Goal: Book appointment/travel/reservation

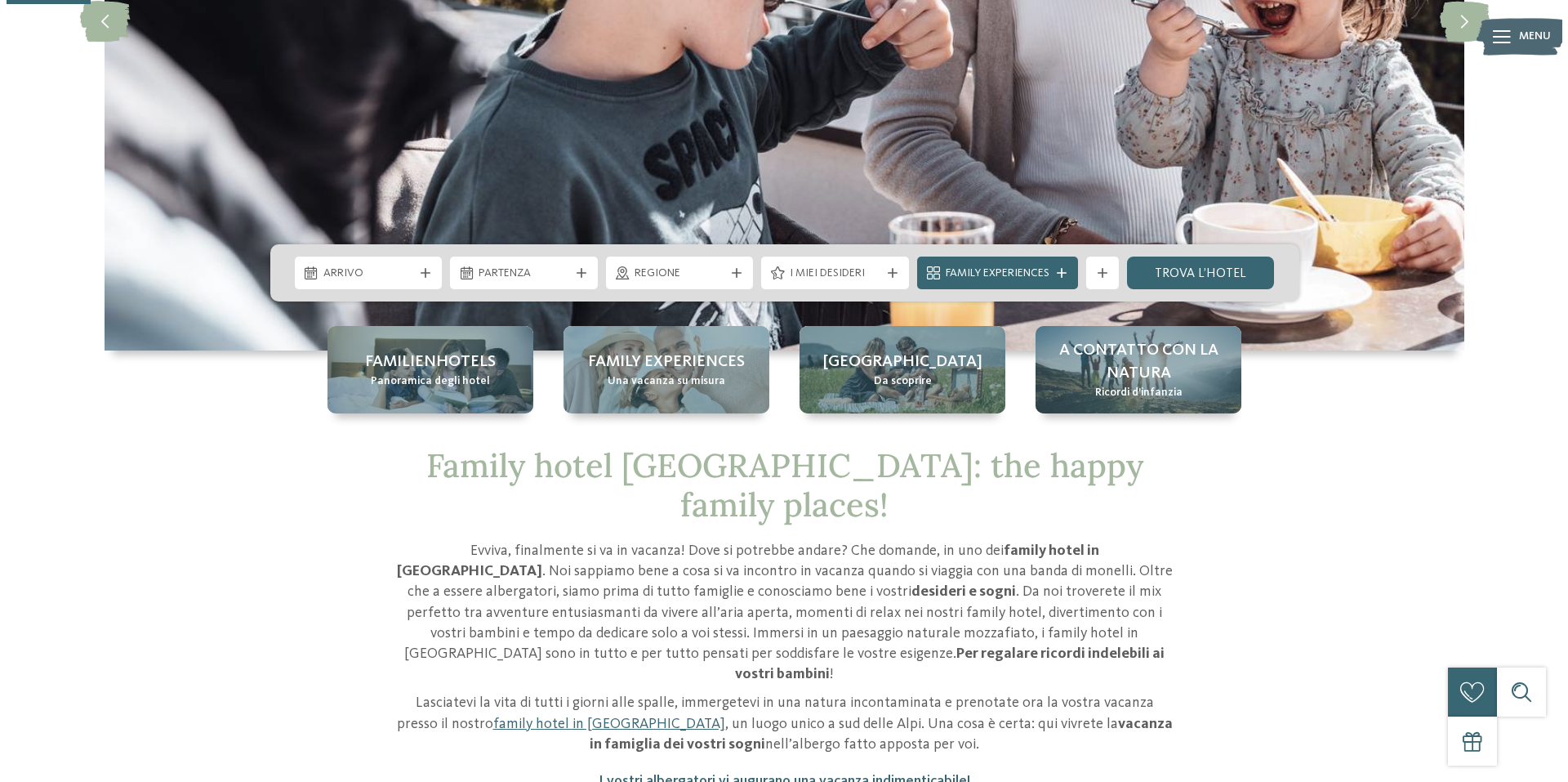
scroll to position [408, 0]
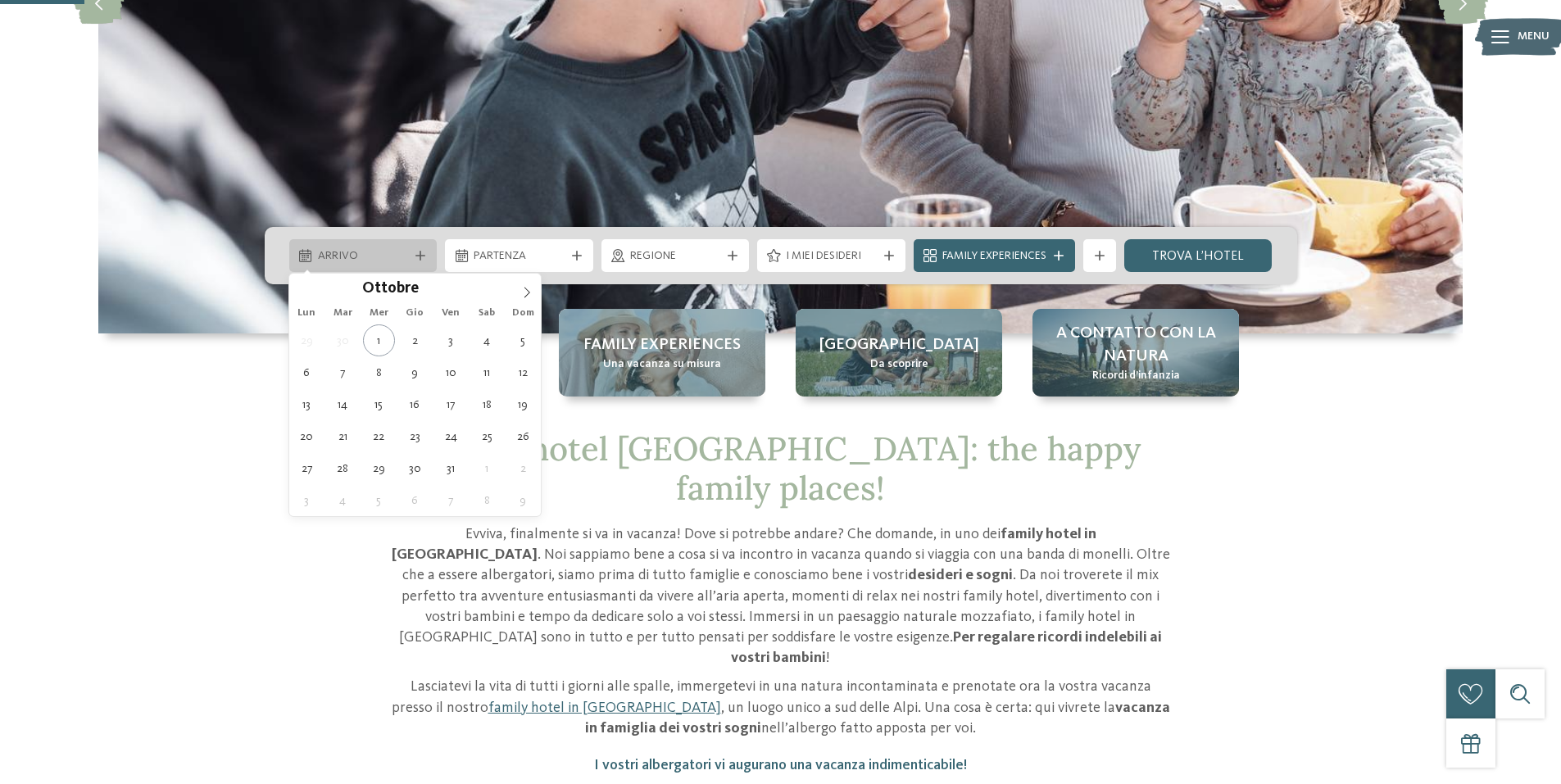
click at [393, 251] on span "Arrivo" at bounding box center [363, 256] width 91 height 17
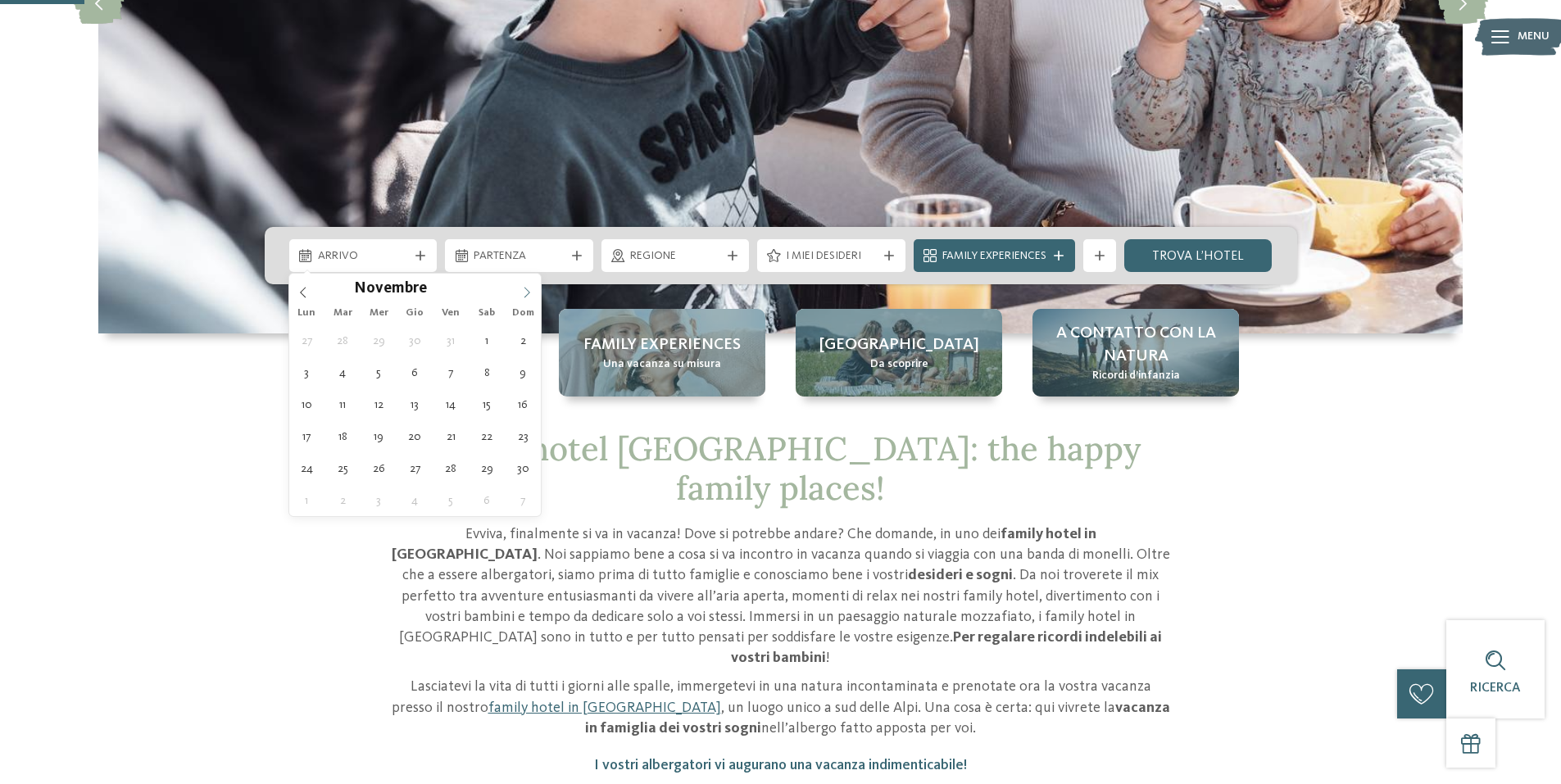
click at [520, 294] on span at bounding box center [526, 287] width 28 height 28
type div "28.12.2025"
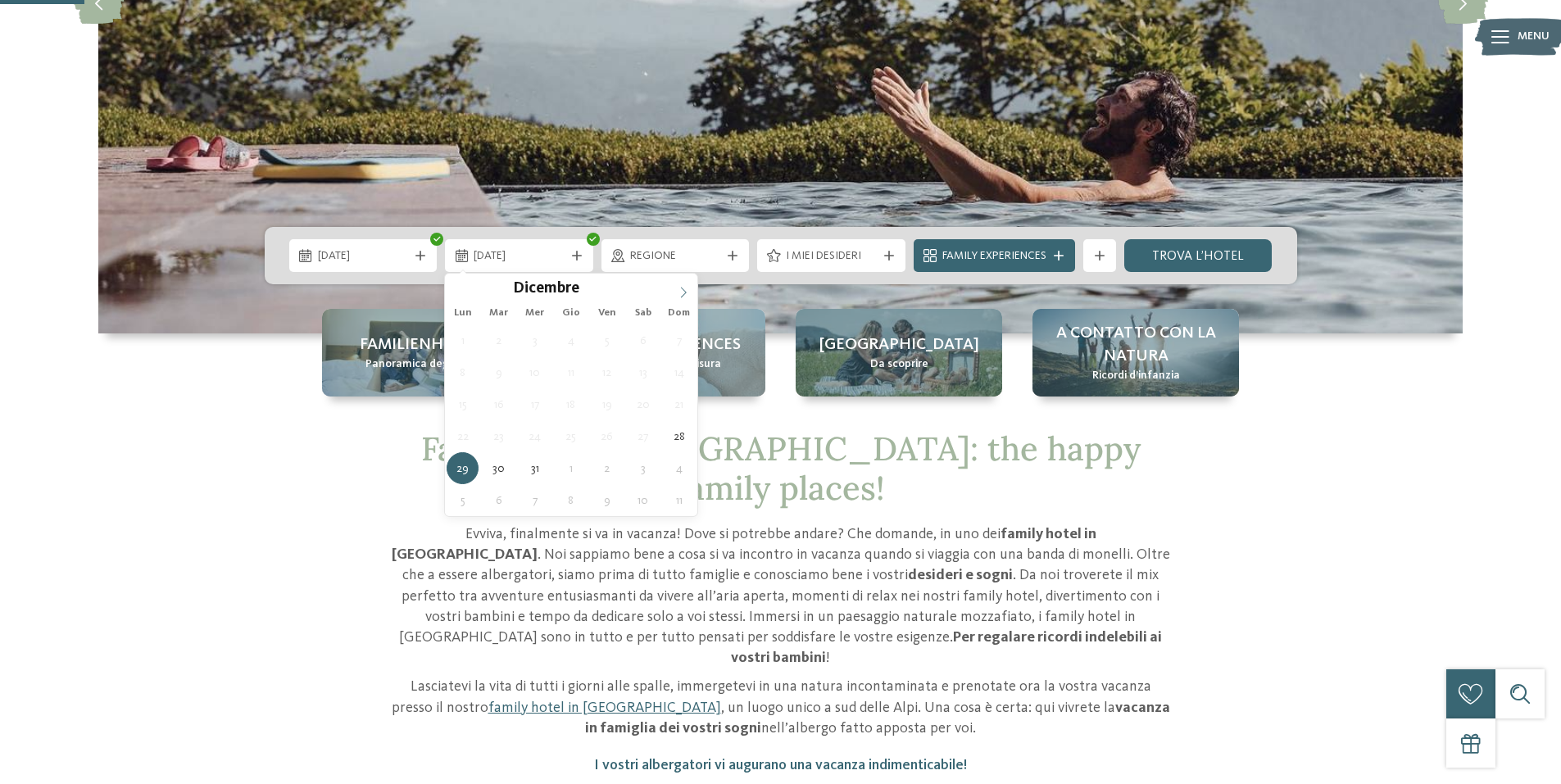
type input "****"
click at [680, 287] on icon at bounding box center [683, 292] width 12 height 12
type div "04.01.2026"
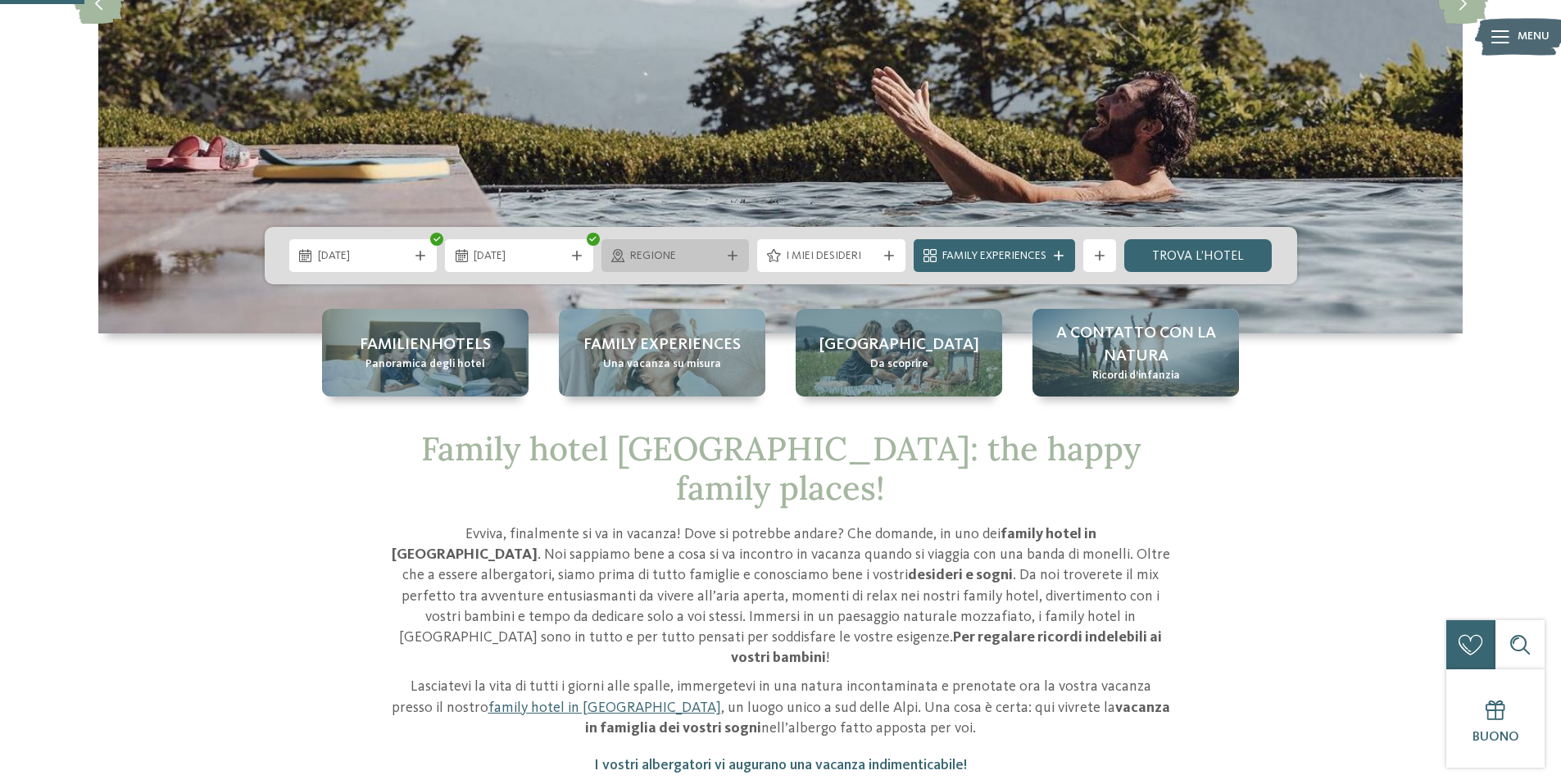
click at [684, 253] on span "Regione" at bounding box center [675, 256] width 91 height 17
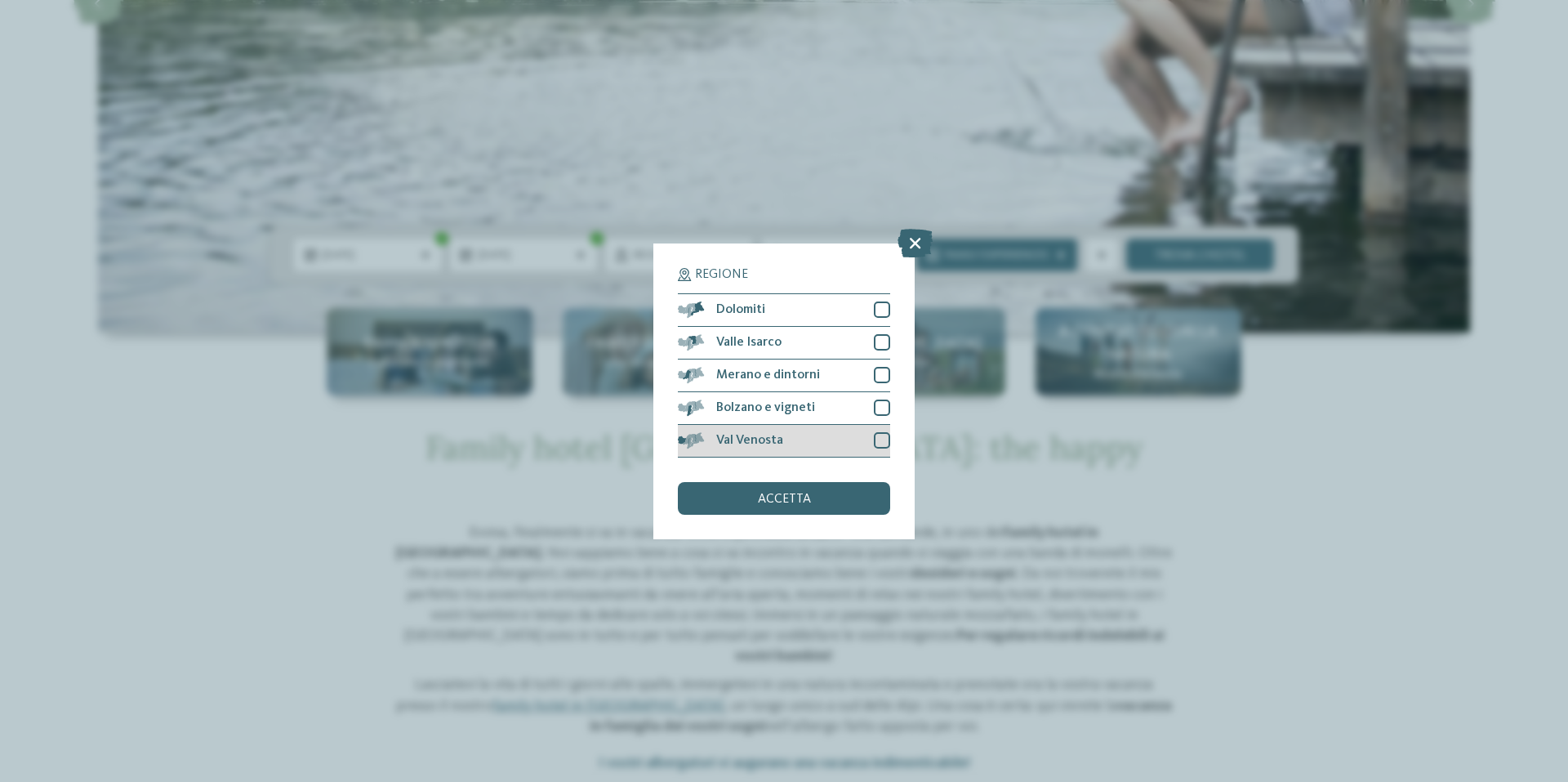
drag, startPoint x: 880, startPoint y: 436, endPoint x: 880, endPoint y: 427, distance: 9.0
click at [880, 436] on div at bounding box center [883, 441] width 17 height 17
click at [878, 394] on div "Bolzano e vigneti" at bounding box center [784, 408] width 212 height 32
click at [881, 374] on div at bounding box center [883, 375] width 17 height 17
click at [883, 346] on div at bounding box center [883, 342] width 17 height 17
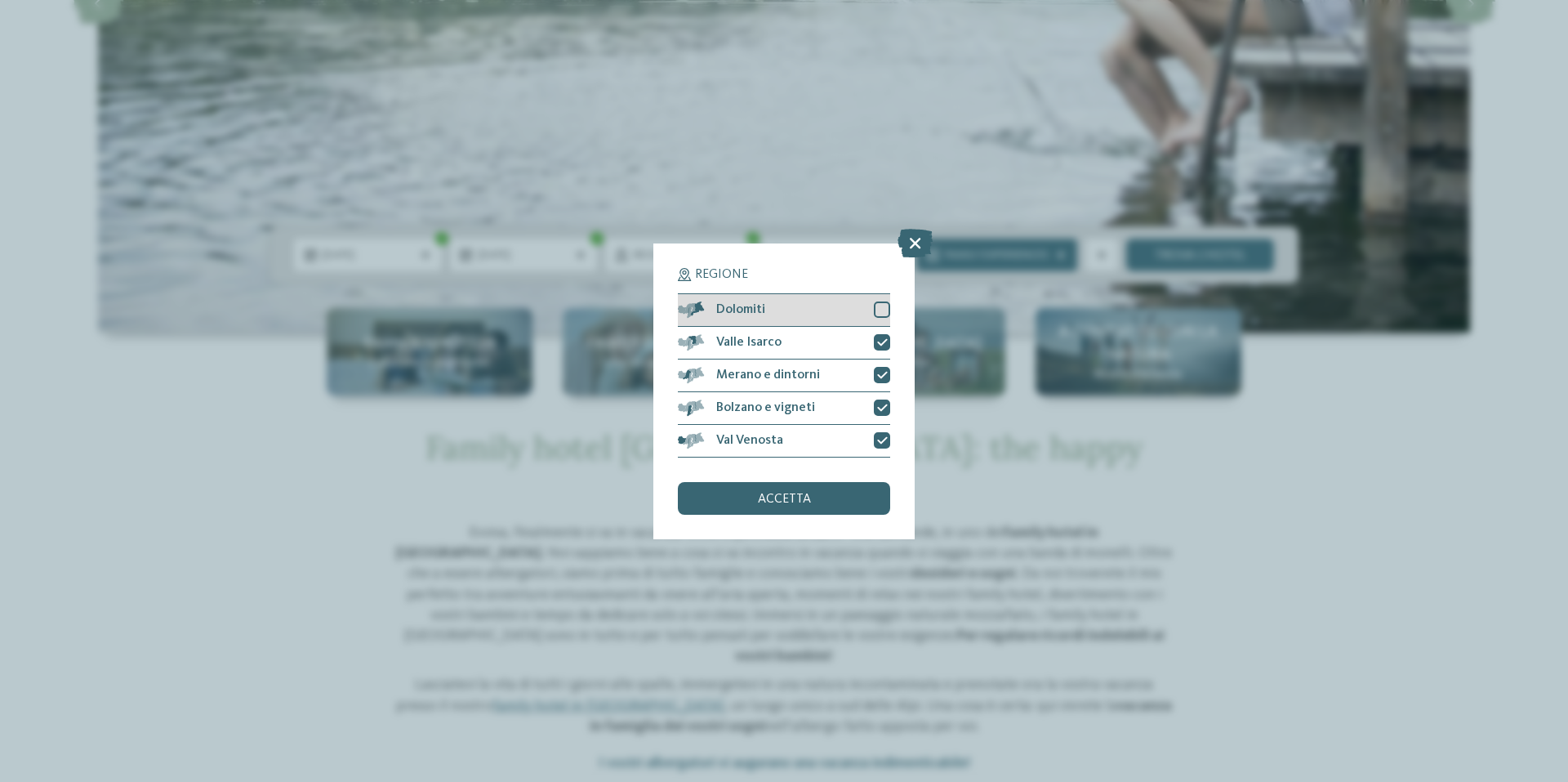
click at [884, 308] on div at bounding box center [883, 310] width 17 height 17
click at [819, 501] on div "accetta" at bounding box center [784, 498] width 212 height 32
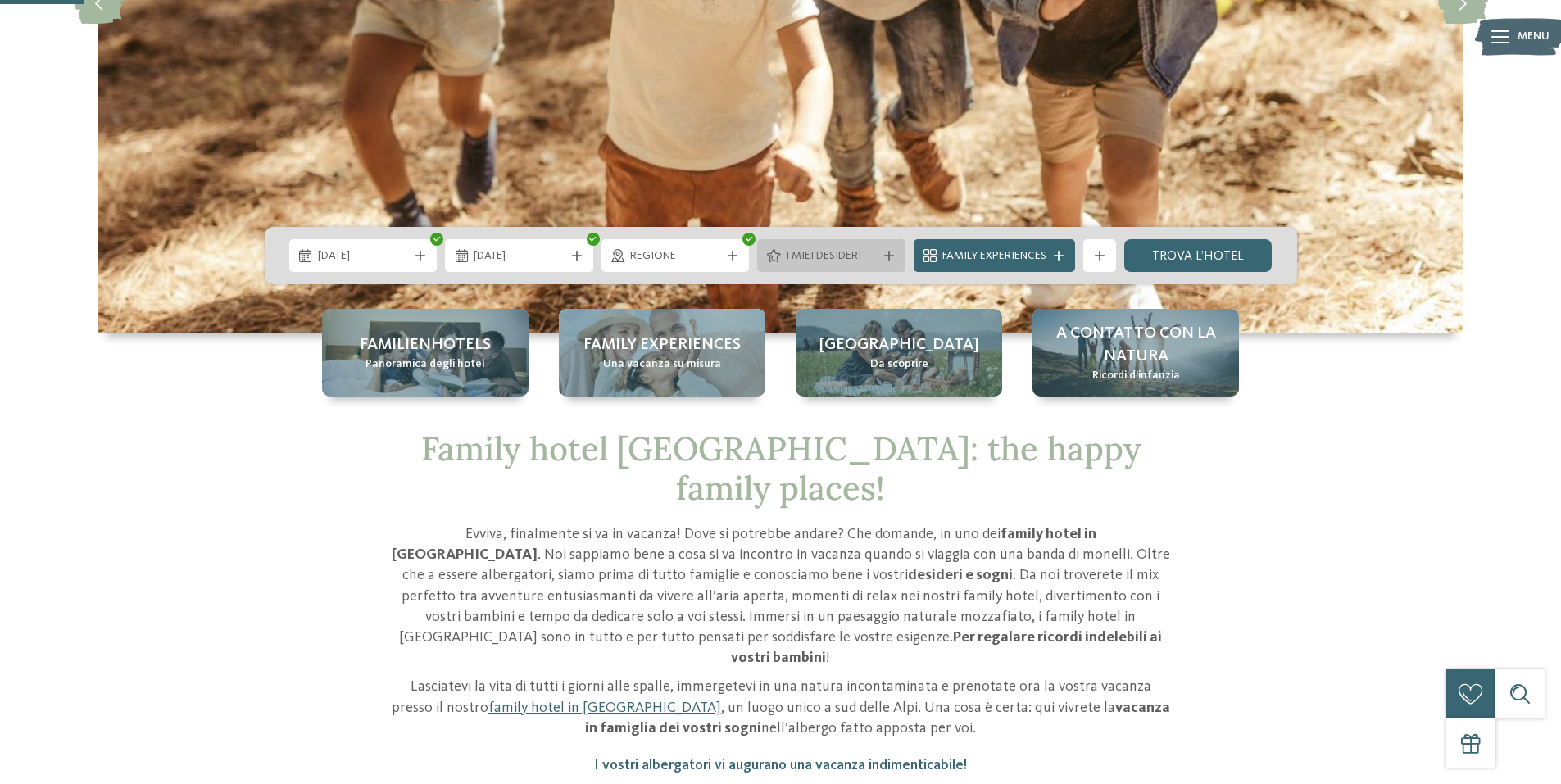
click at [808, 254] on span "I miei desideri" at bounding box center [831, 256] width 91 height 17
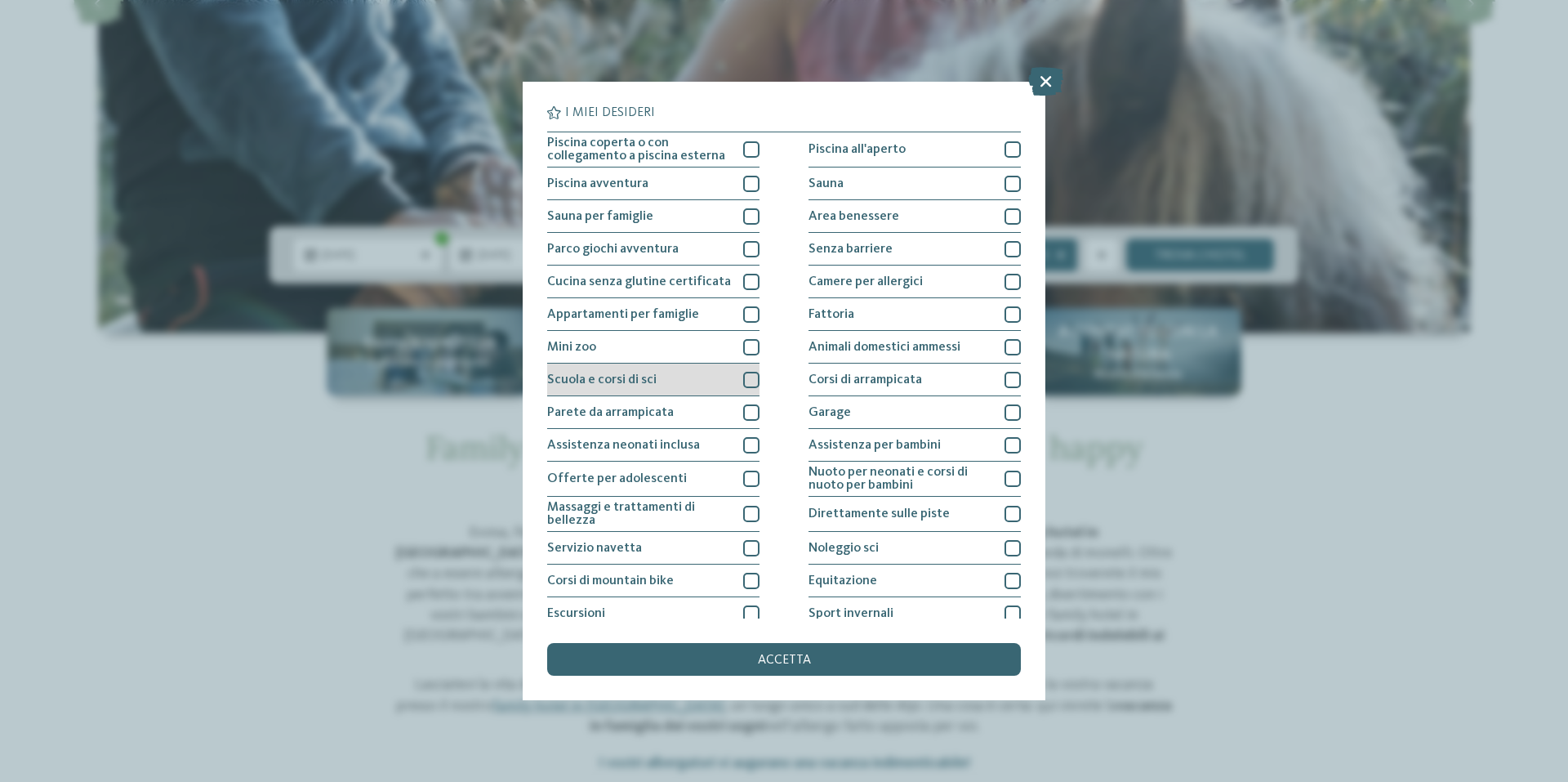
click at [749, 381] on div at bounding box center [752, 380] width 17 height 17
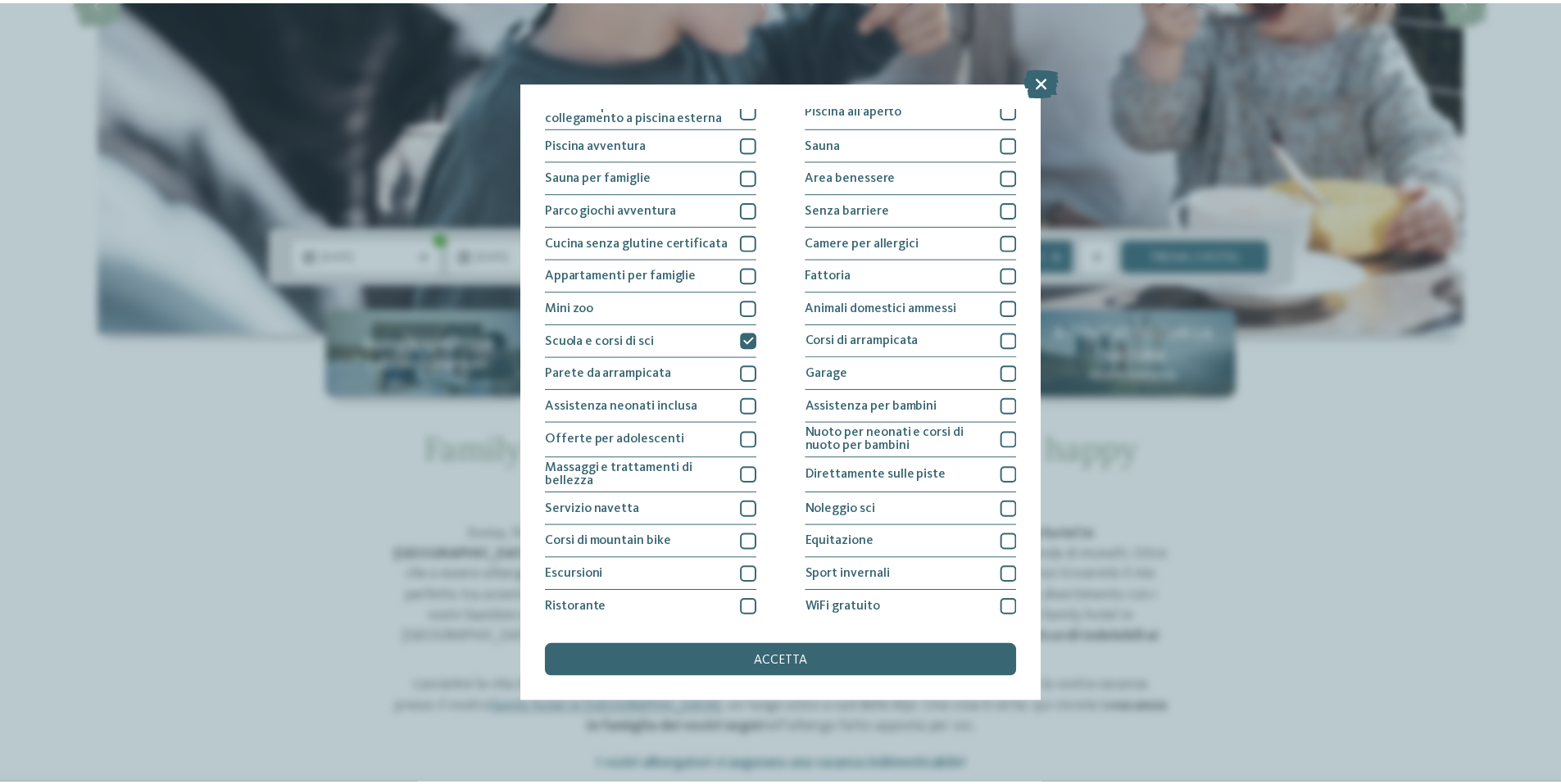
scroll to position [77, 0]
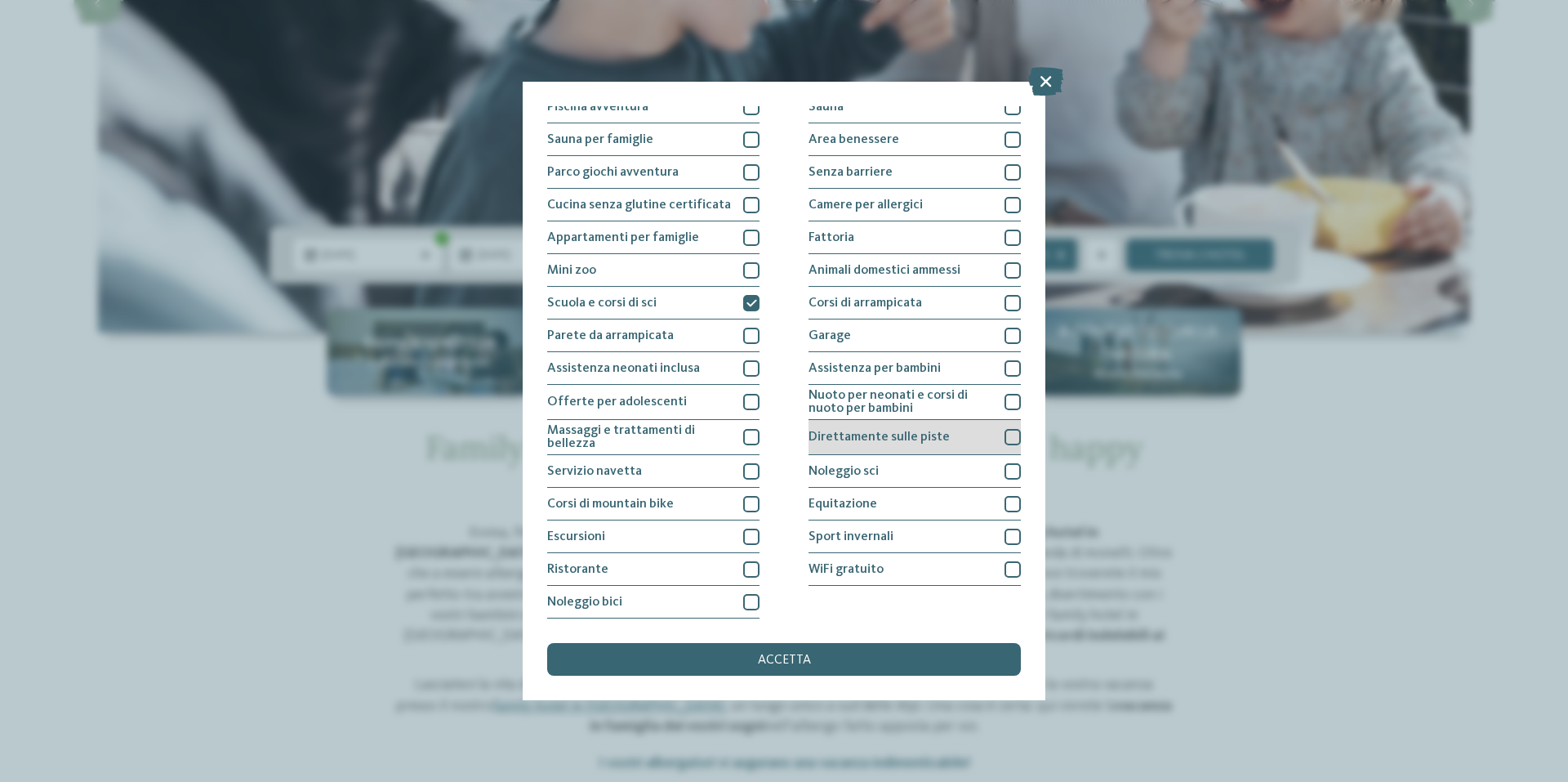
click at [1005, 436] on div at bounding box center [1013, 437] width 17 height 17
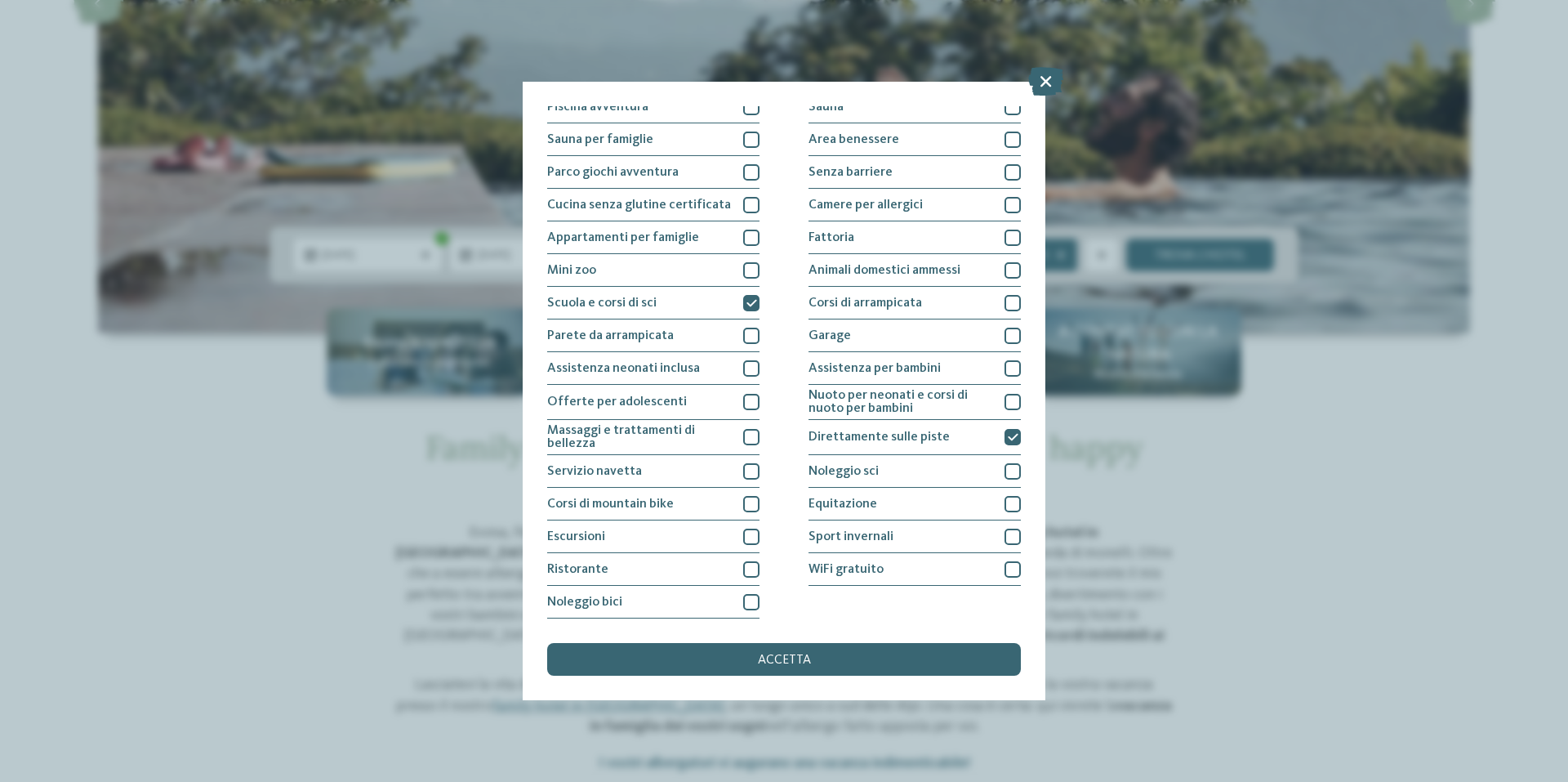
click at [780, 655] on span "accetta" at bounding box center [784, 660] width 53 height 13
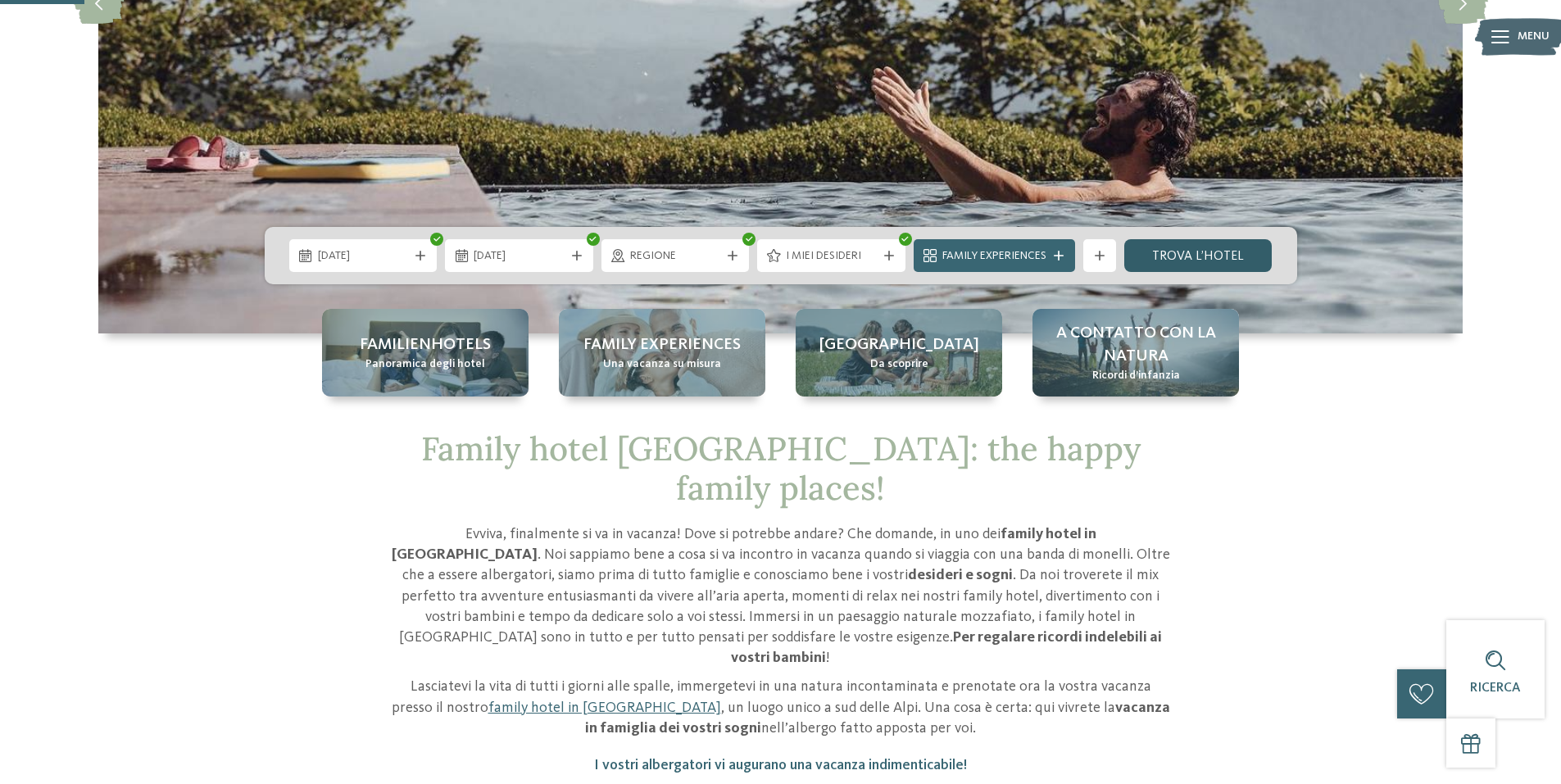
click at [1191, 255] on link "trova l’hotel" at bounding box center [1199, 255] width 149 height 33
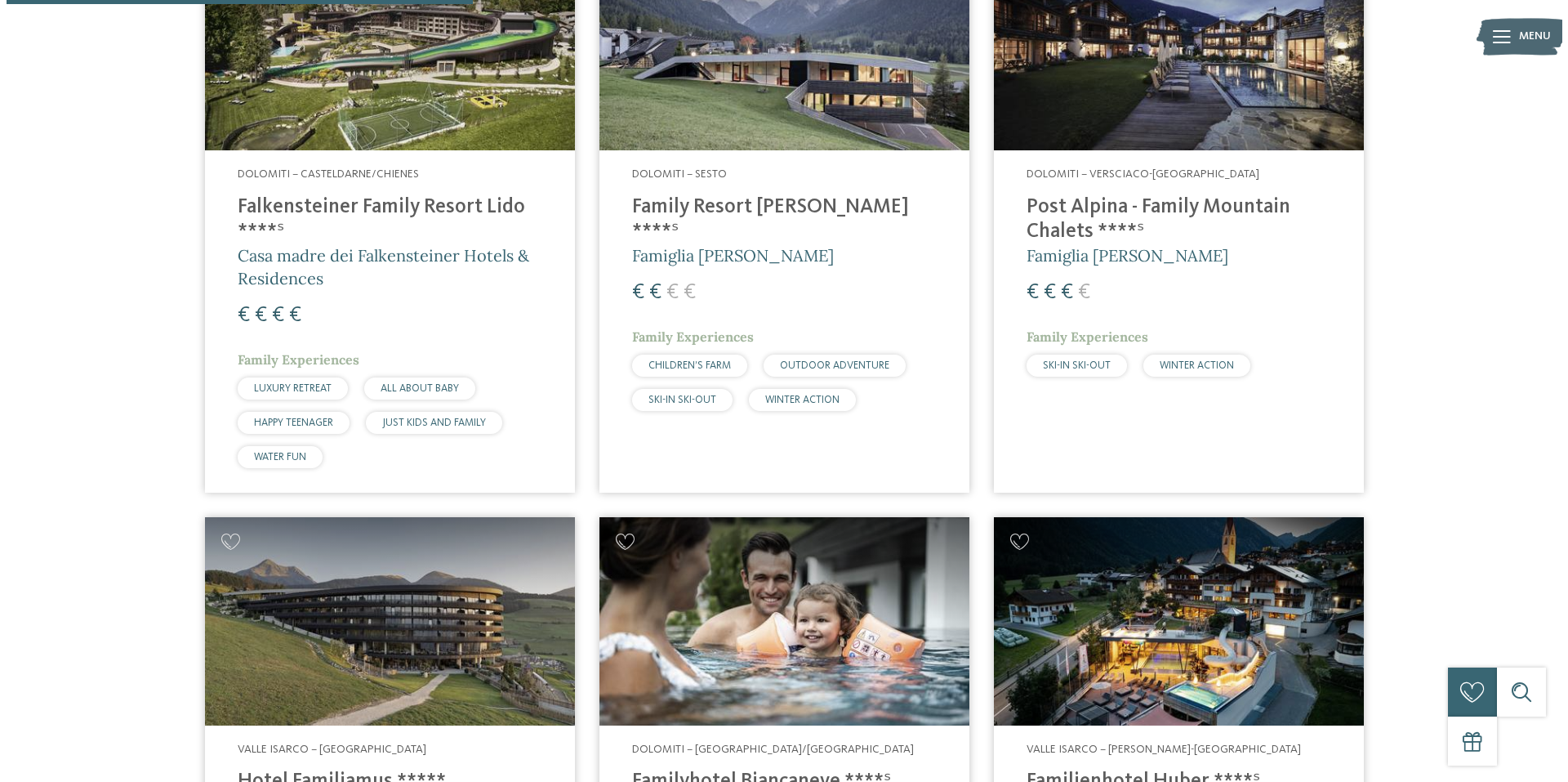
scroll to position [735, 0]
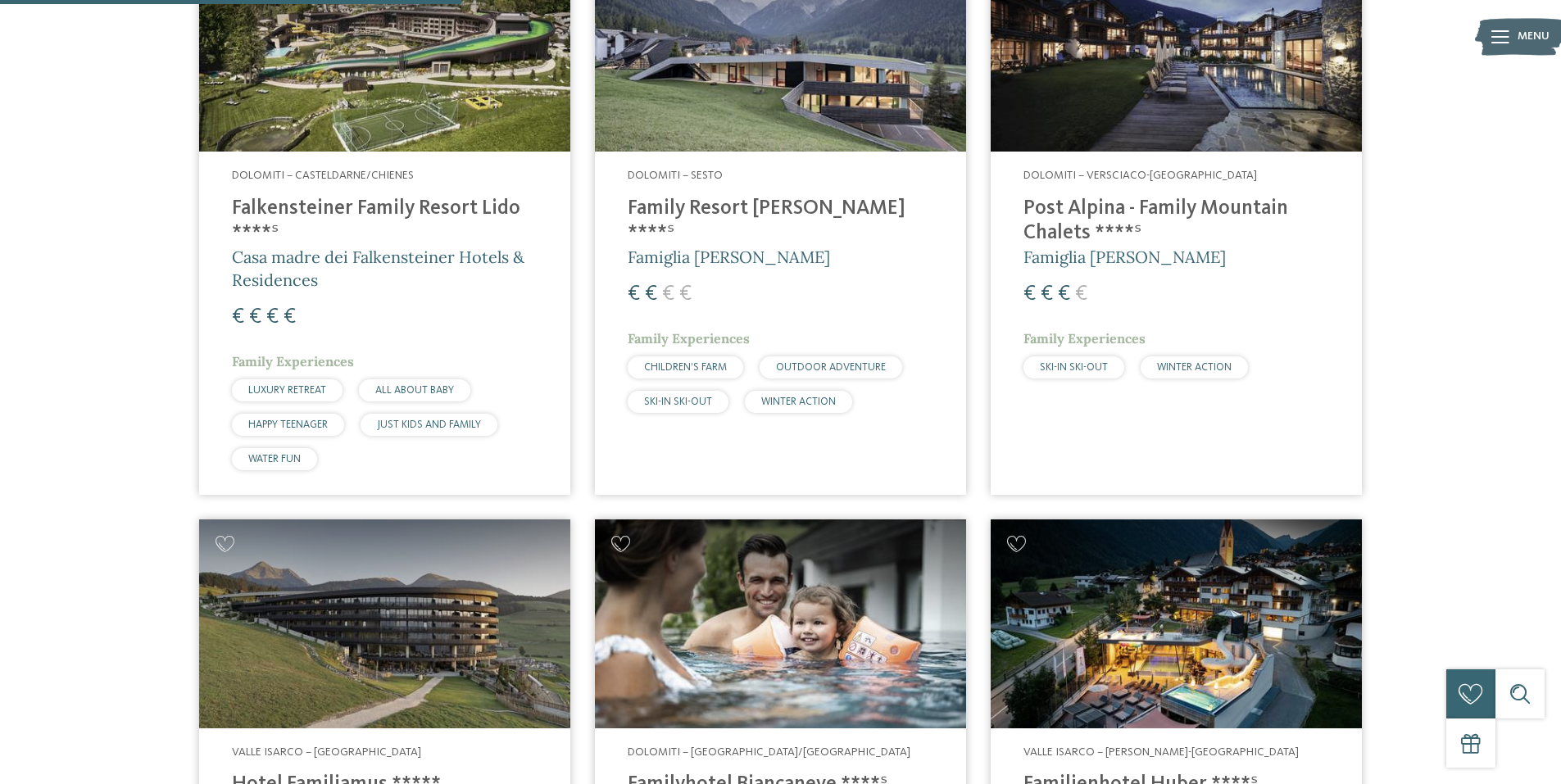
click at [691, 206] on h4 "Family Resort [PERSON_NAME] ****ˢ" at bounding box center [780, 220] width 306 height 49
click at [668, 283] on span "€" at bounding box center [668, 294] width 13 height 22
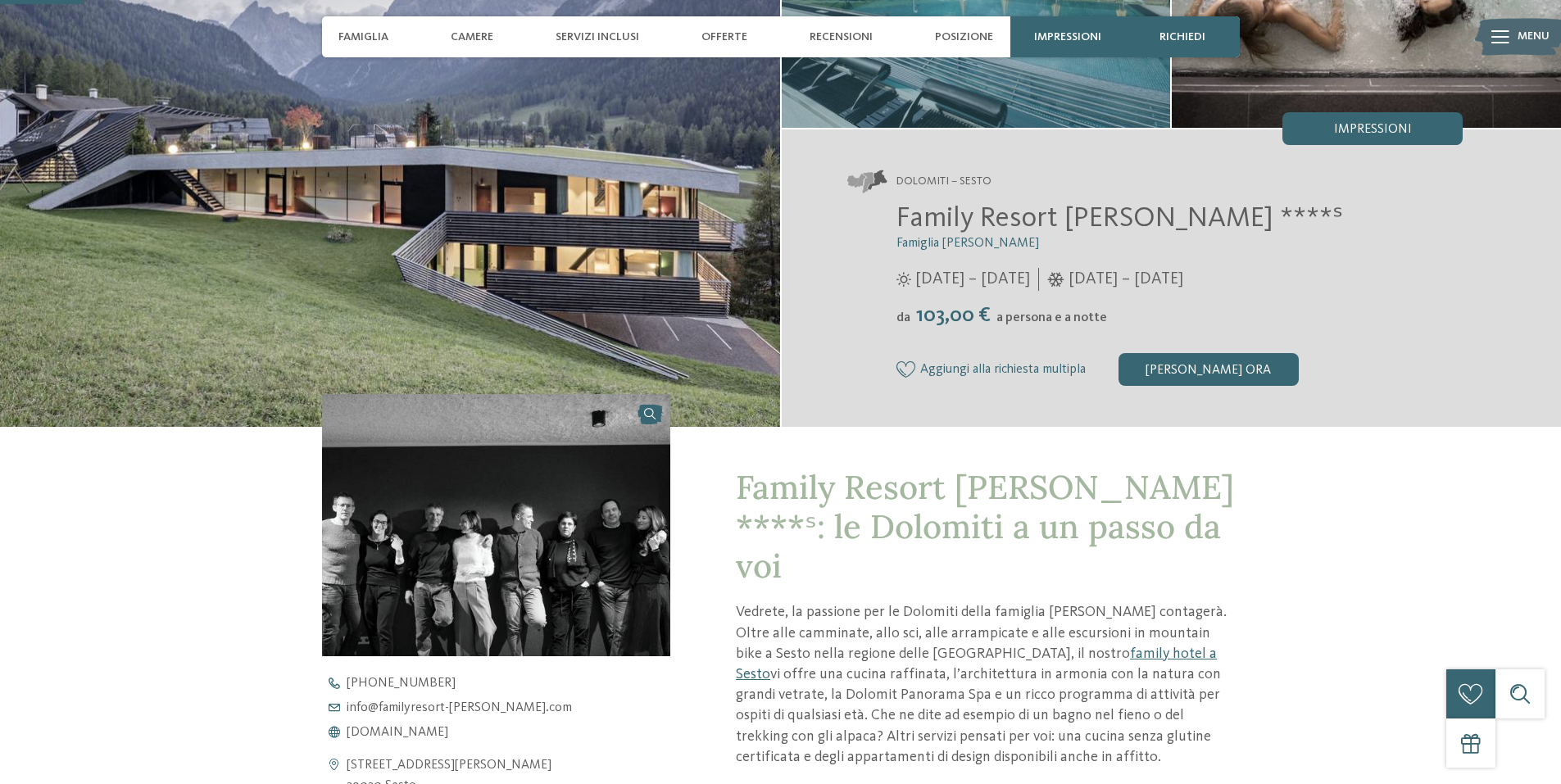
scroll to position [245, 0]
click at [1206, 371] on div "[PERSON_NAME] ora" at bounding box center [1209, 369] width 180 height 33
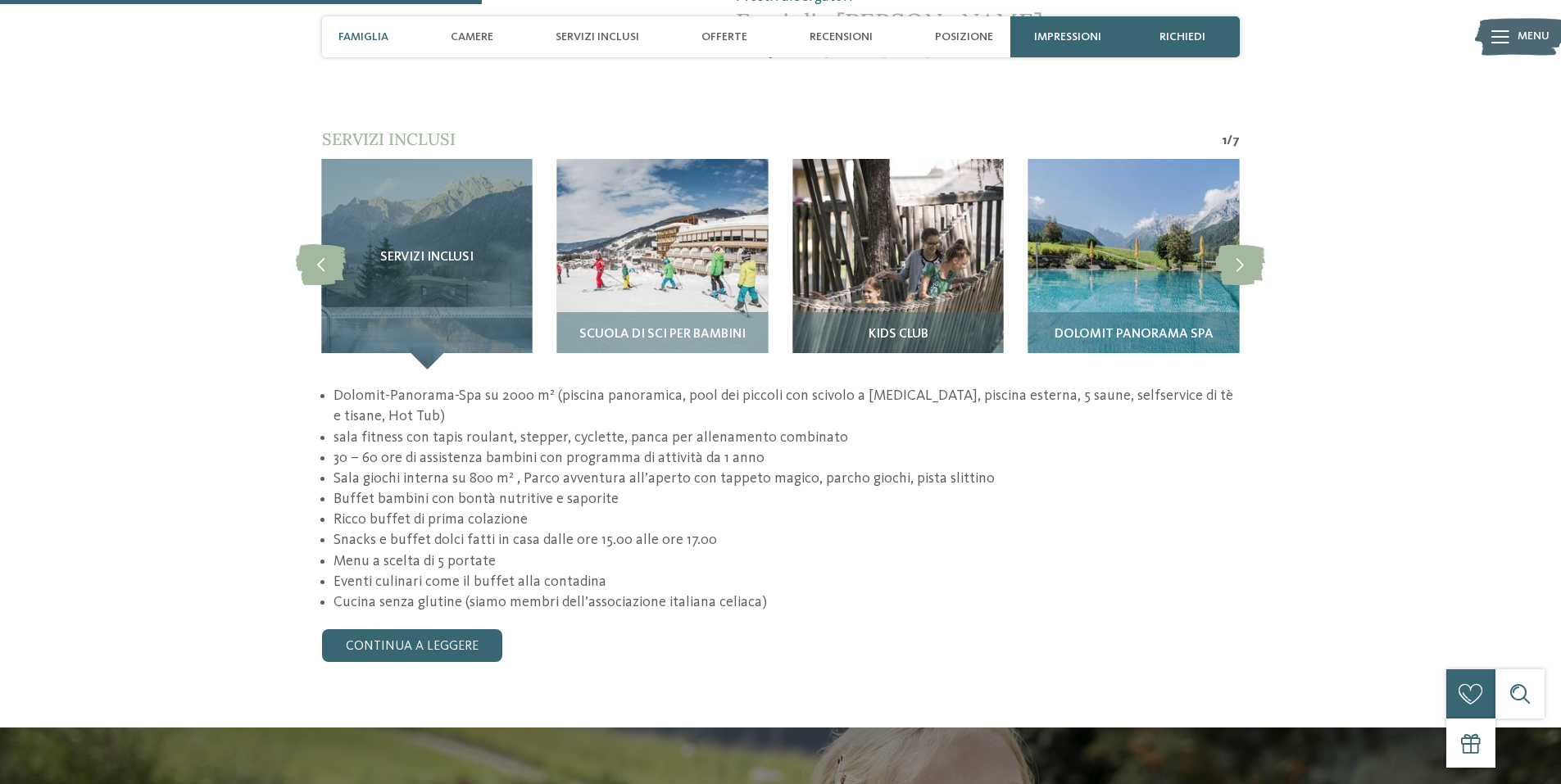
scroll to position [1528, 0]
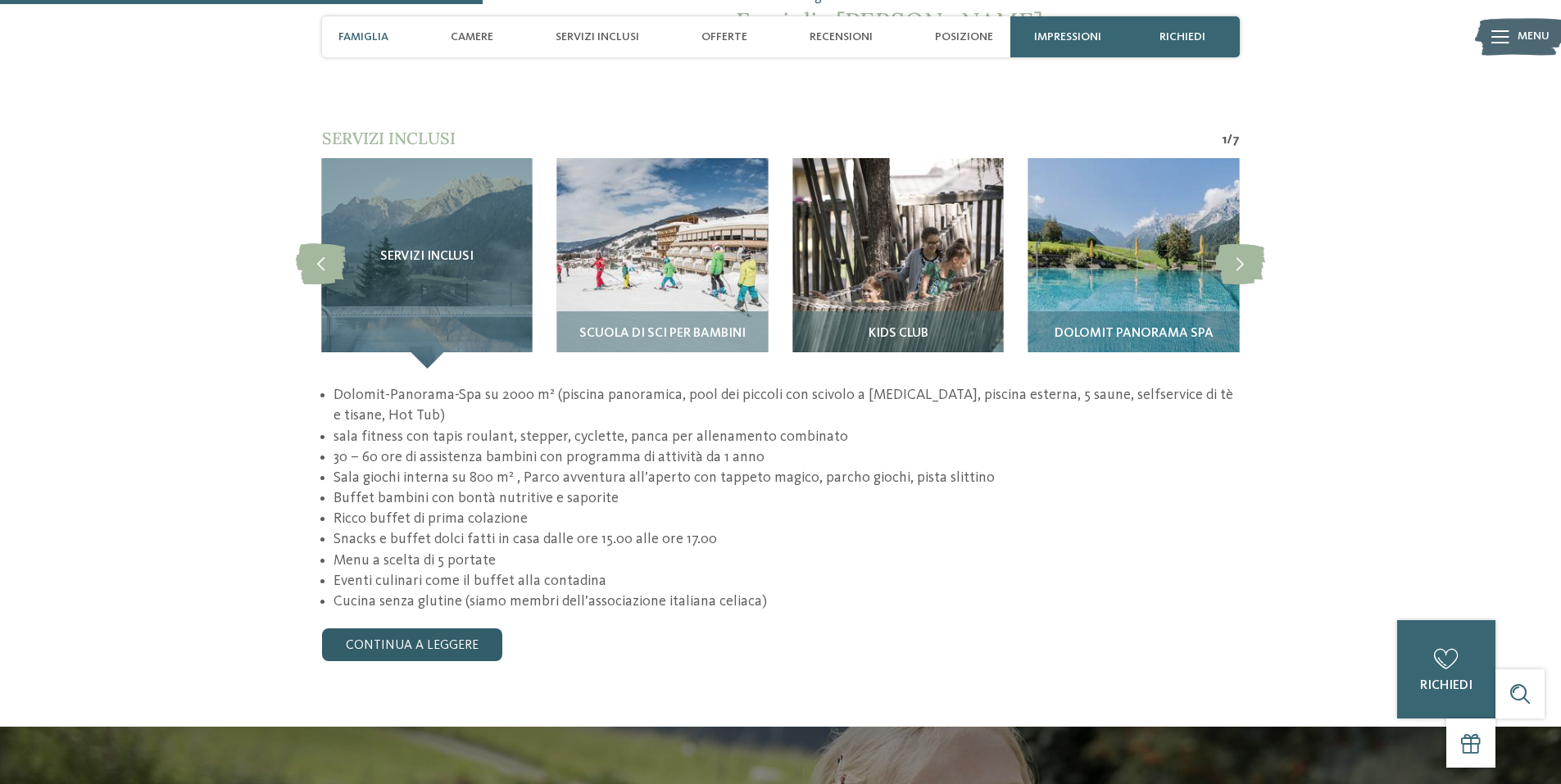
click at [431, 628] on link "continua a leggere" at bounding box center [412, 644] width 180 height 33
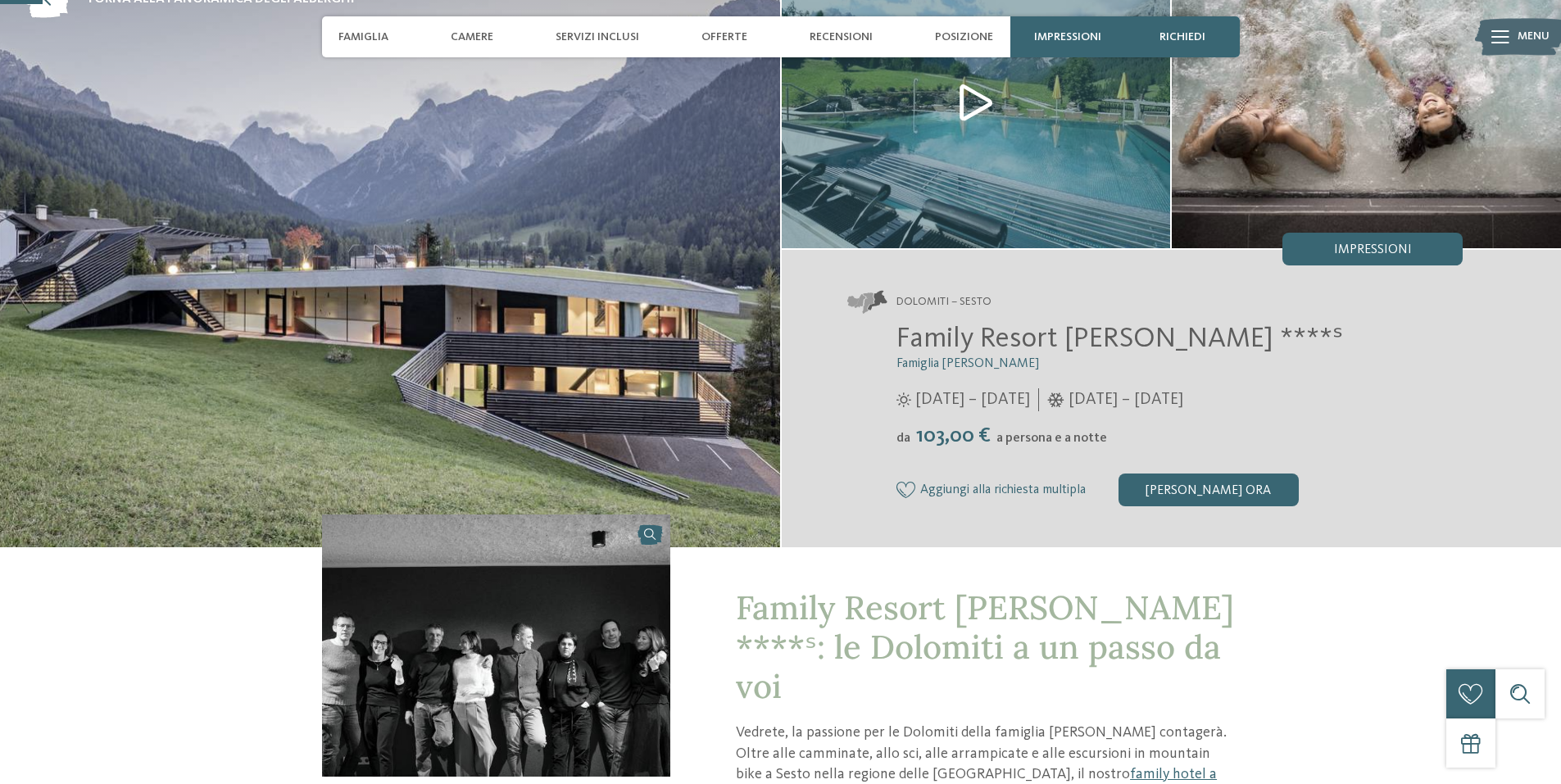
scroll to position [0, 0]
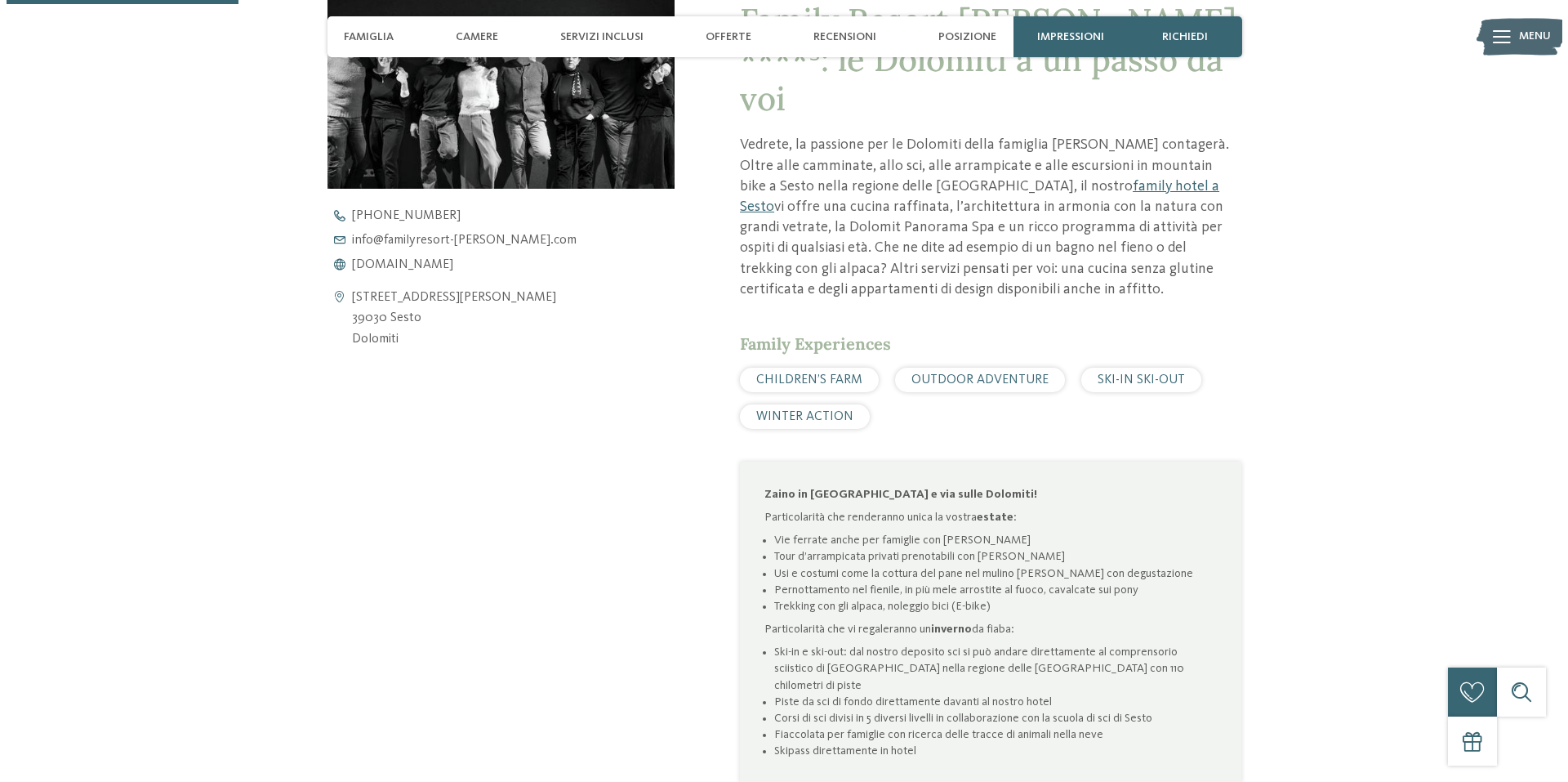
scroll to position [735, 0]
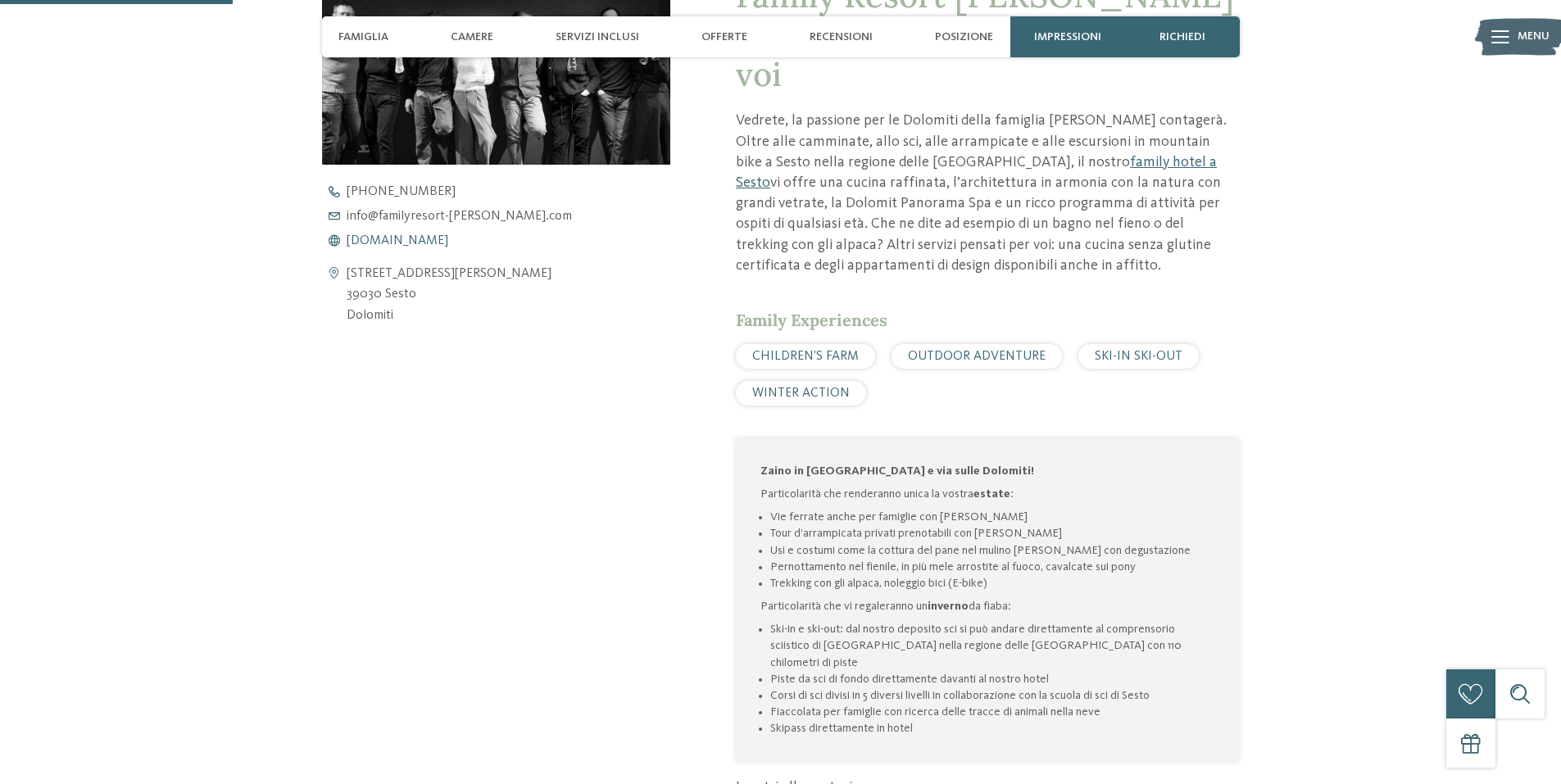
click at [421, 240] on span "[DOMAIN_NAME]" at bounding box center [398, 241] width 102 height 13
